Goal: Task Accomplishment & Management: Manage account settings

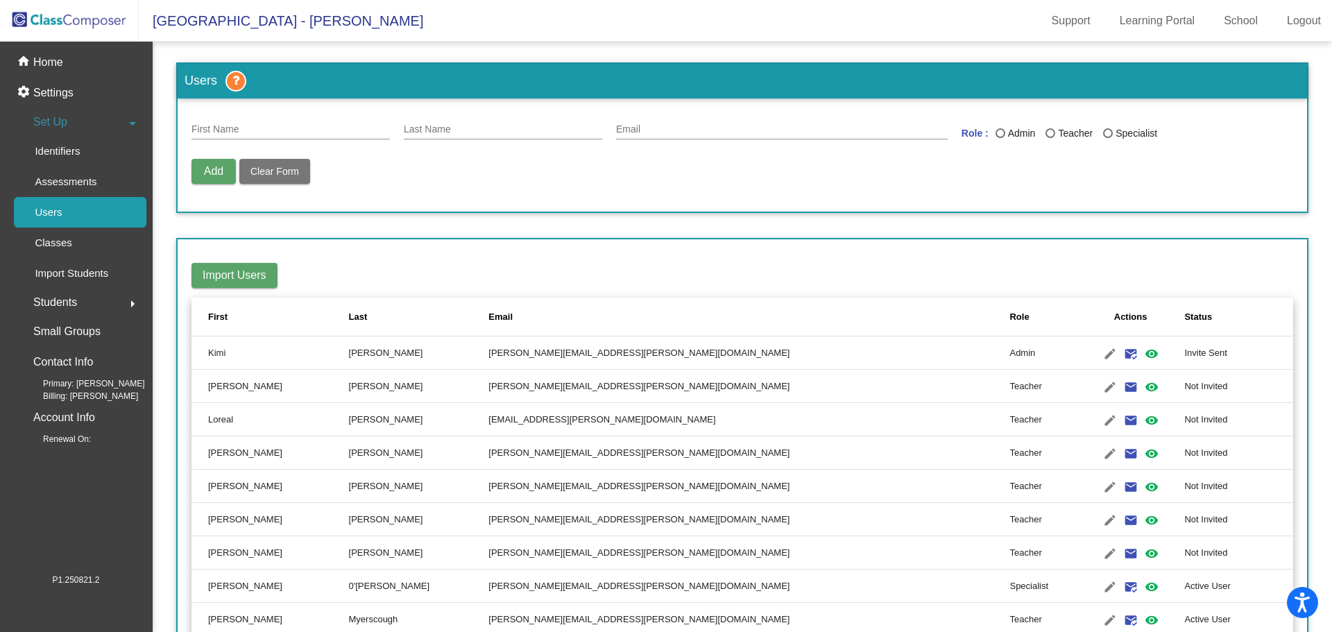
click at [97, 26] on img at bounding box center [69, 20] width 139 height 41
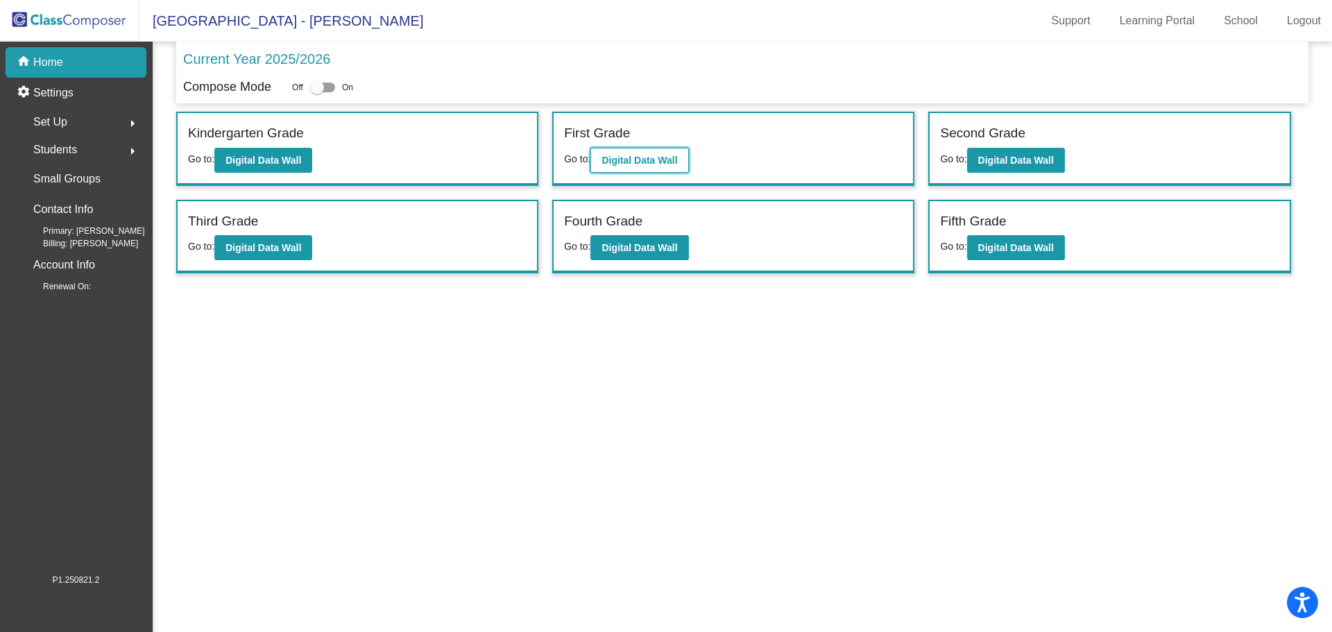
click at [645, 160] on b "Digital Data Wall" at bounding box center [640, 160] width 76 height 11
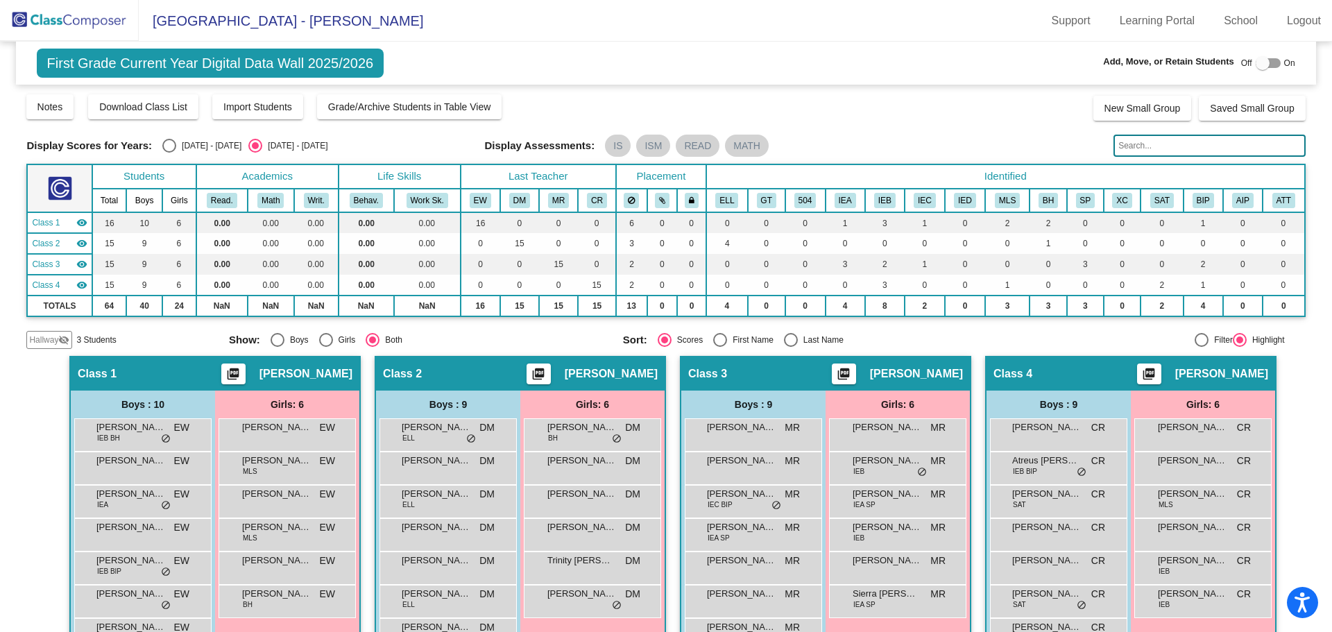
scroll to position [142, 0]
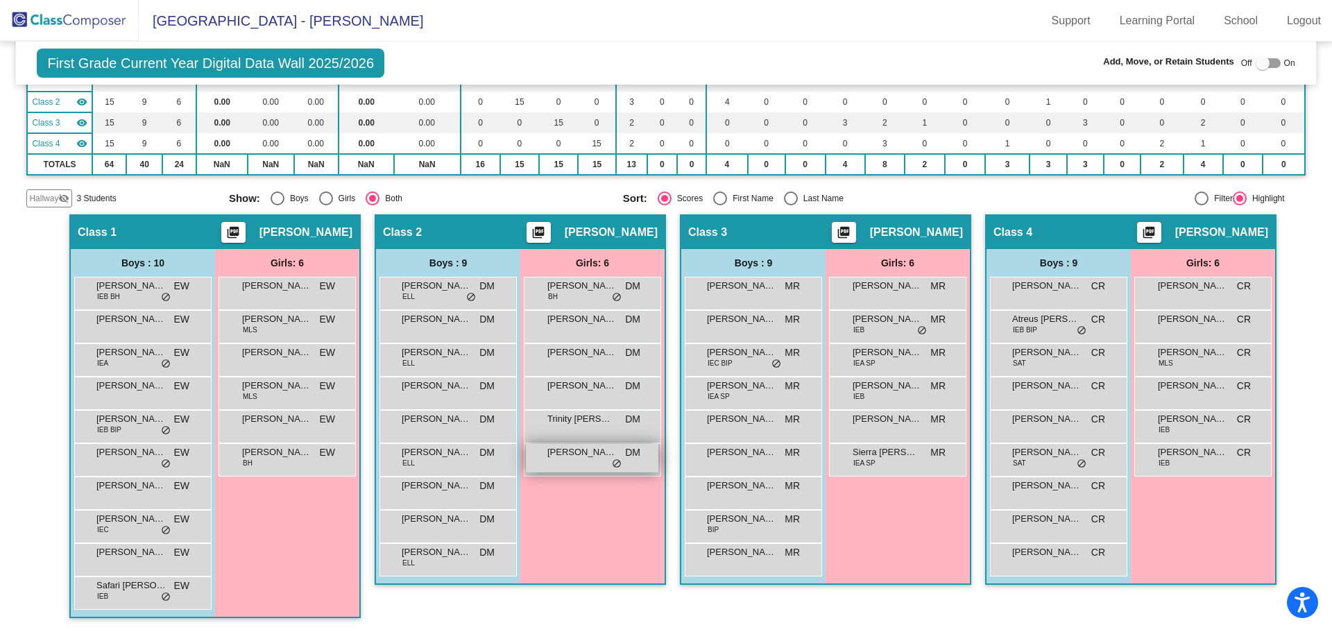
click at [561, 454] on span "[PERSON_NAME]" at bounding box center [581, 452] width 69 height 14
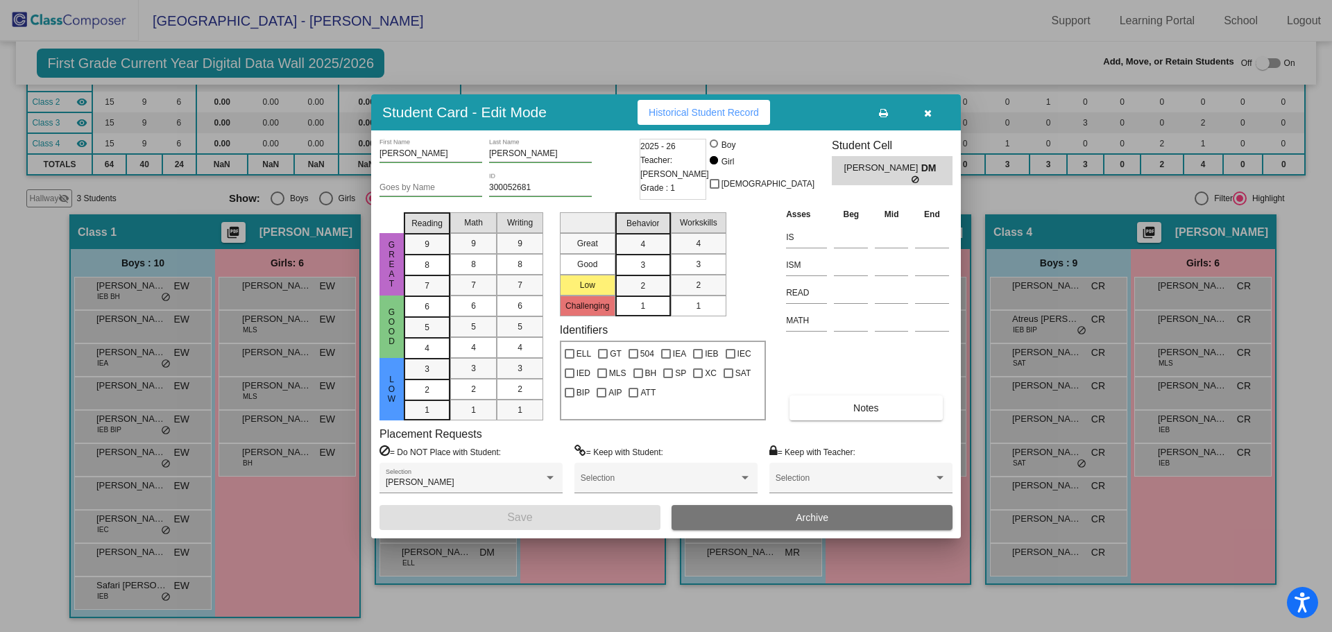
click at [926, 112] on icon "button" at bounding box center [928, 113] width 8 height 10
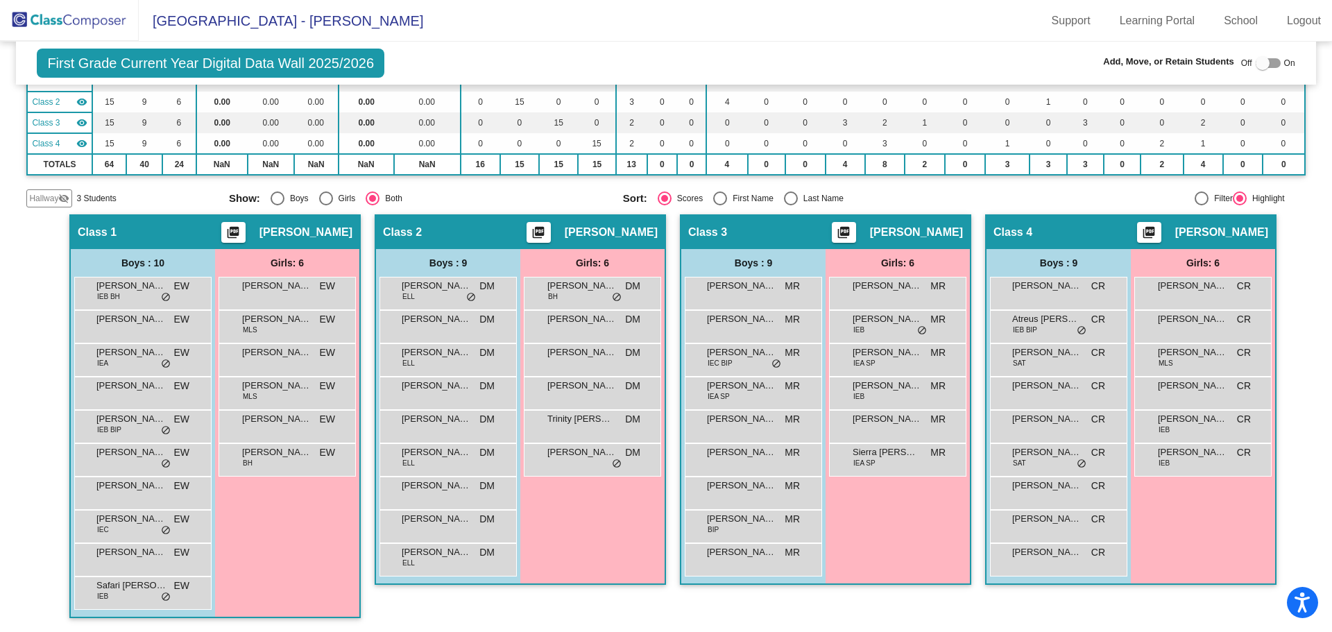
click at [2, 309] on mat-sidenav-content "First Grade Current Year Digital Data Wall 2025/2026 Add, Move, or Retain Stude…" at bounding box center [666, 337] width 1332 height 590
click at [1256, 62] on div at bounding box center [1263, 63] width 14 height 14
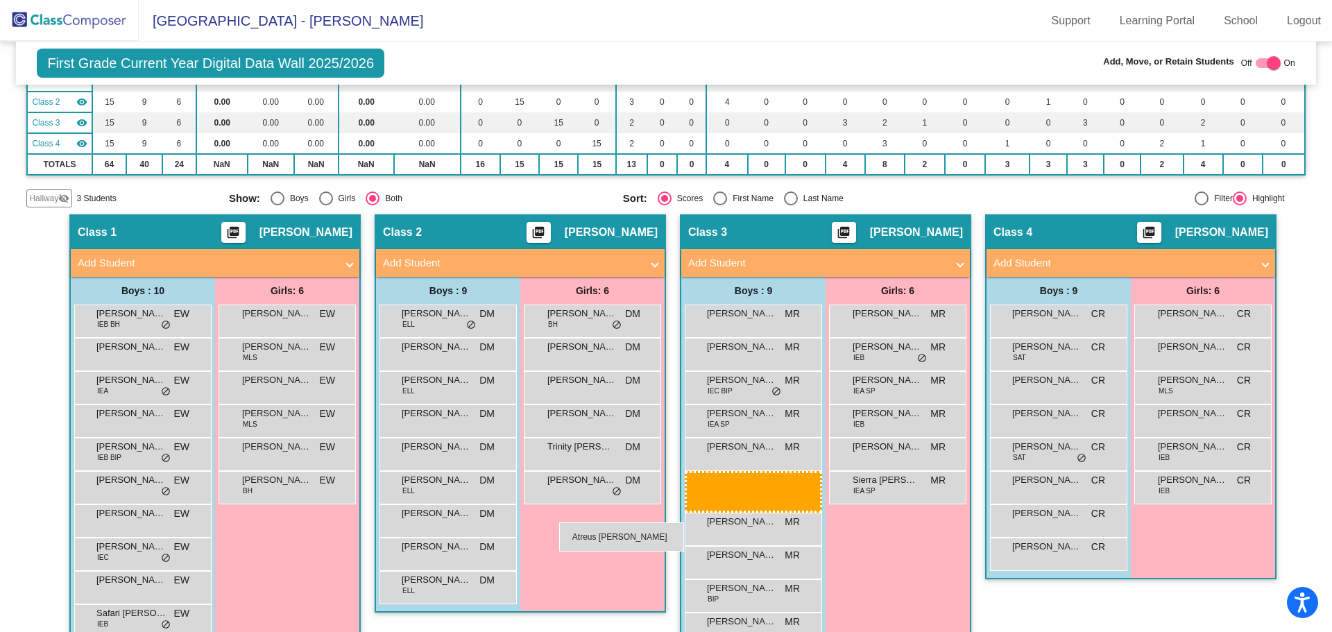
drag, startPoint x: 1023, startPoint y: 352, endPoint x: 540, endPoint y: 506, distance: 507.3
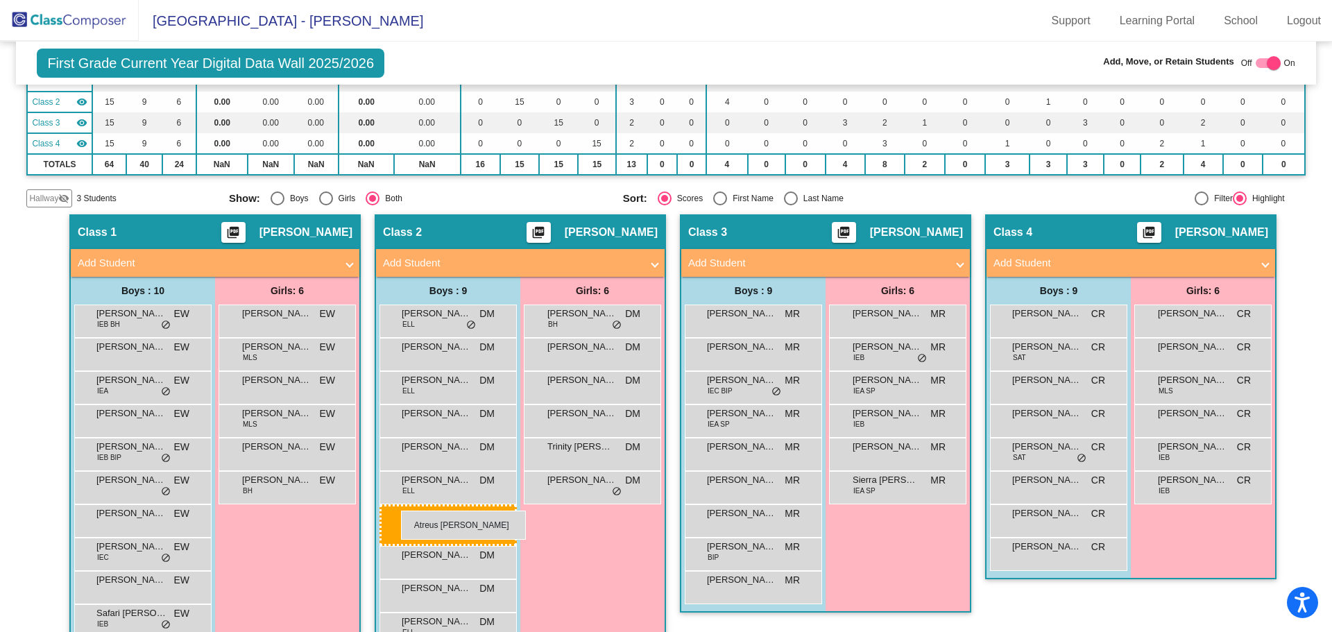
drag, startPoint x: 1075, startPoint y: 347, endPoint x: 388, endPoint y: 504, distance: 704.7
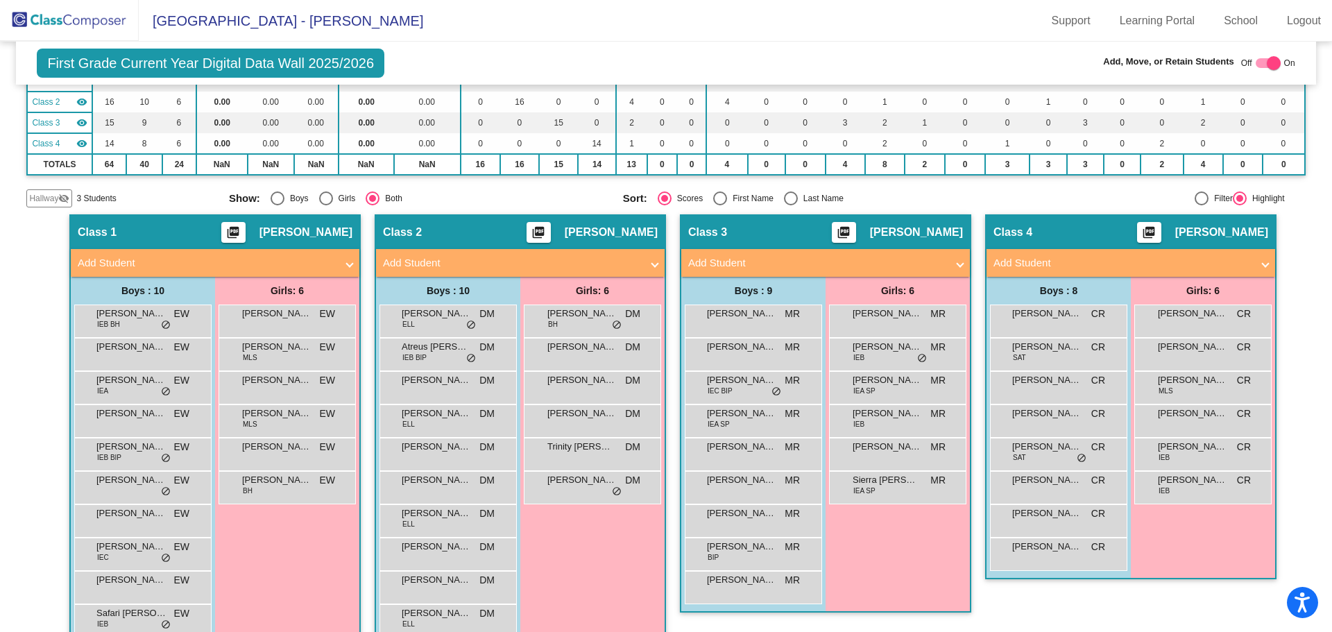
click at [1274, 64] on div "Off On" at bounding box center [1268, 63] width 54 height 17
click at [1270, 62] on div at bounding box center [1274, 63] width 14 height 14
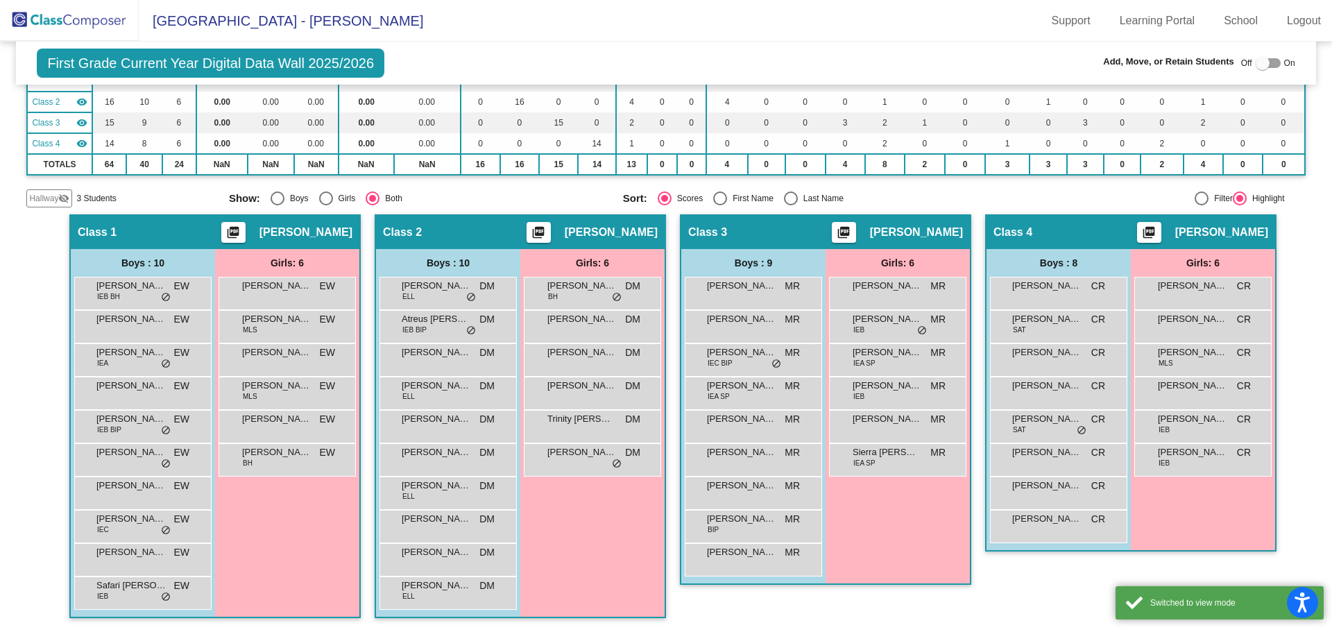
click at [1266, 63] on div at bounding box center [1268, 63] width 25 height 10
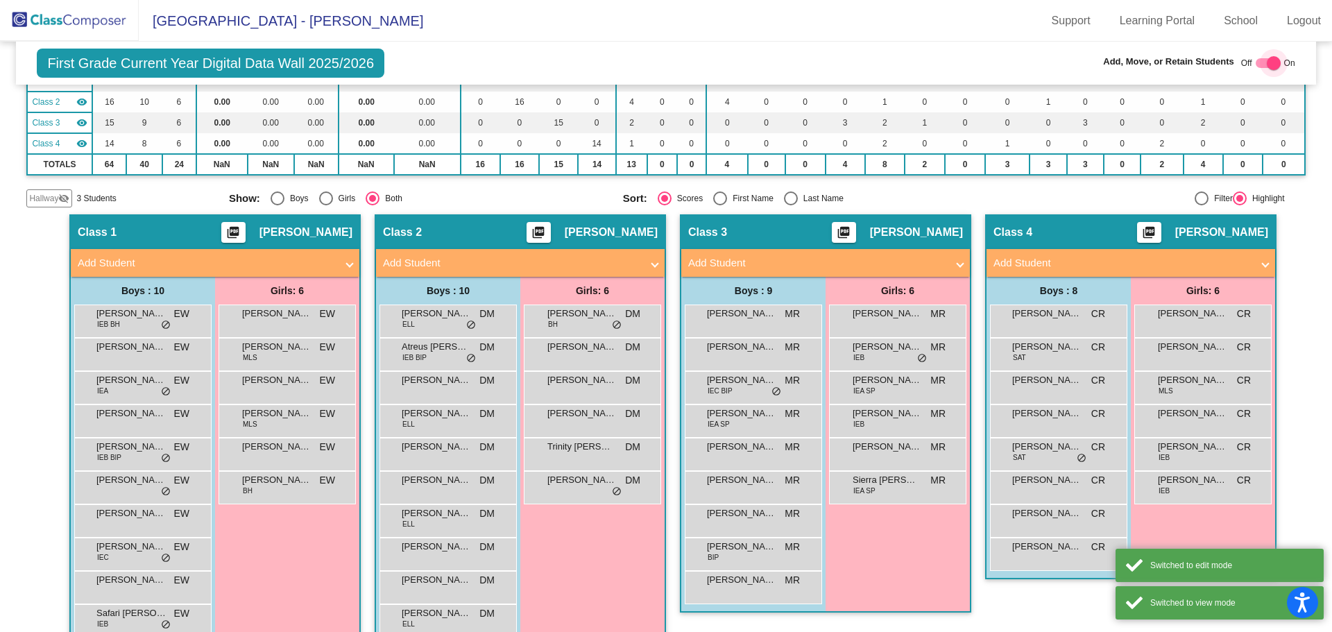
click at [1267, 63] on div at bounding box center [1274, 63] width 14 height 14
checkbox input "false"
